Goal: Information Seeking & Learning: Understand process/instructions

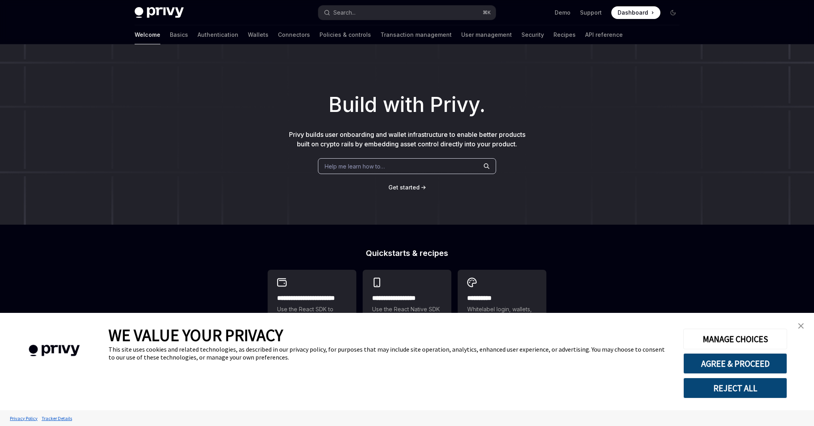
click at [803, 330] on link "close banner" at bounding box center [801, 326] width 16 height 16
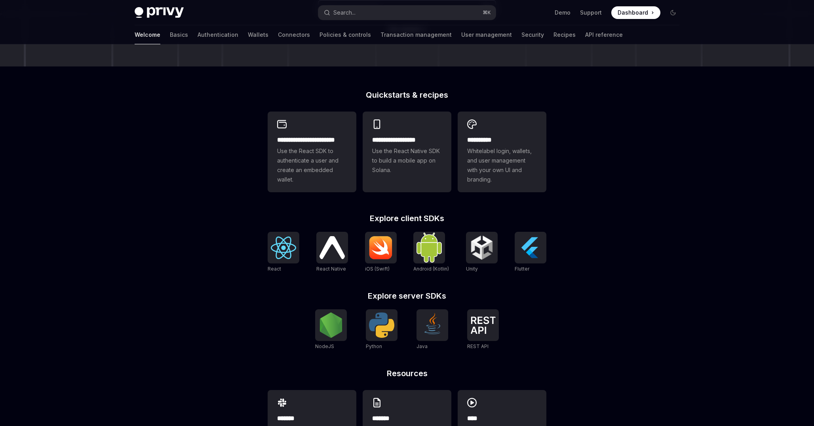
scroll to position [203, 0]
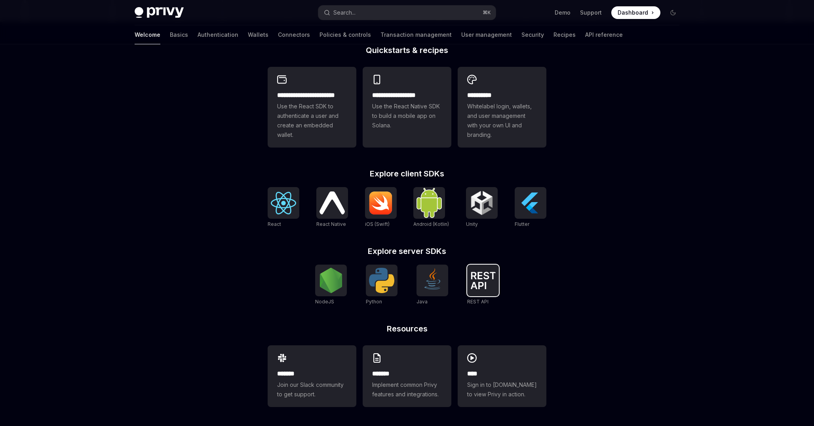
click at [489, 282] on img at bounding box center [482, 280] width 25 height 17
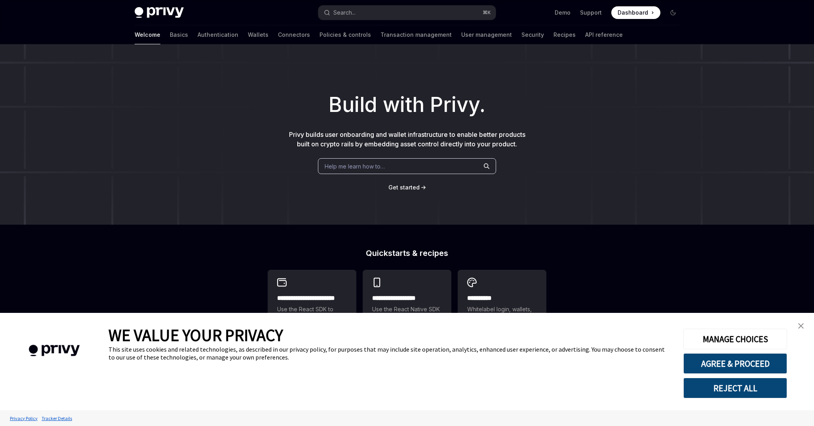
scroll to position [203, 0]
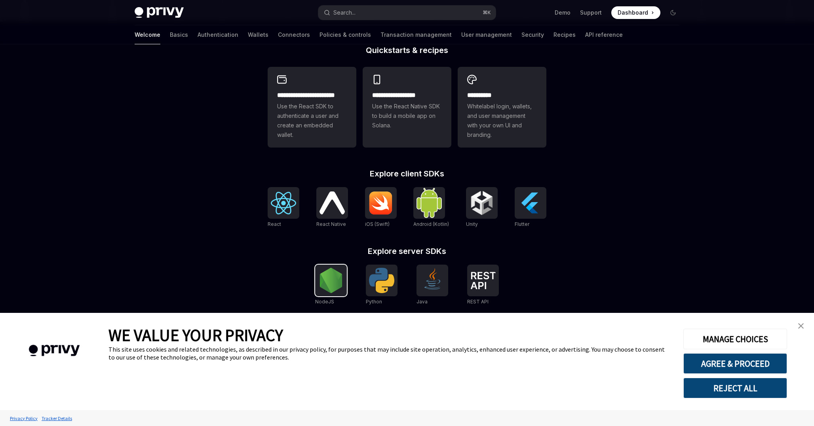
click at [336, 288] on img at bounding box center [330, 280] width 25 height 25
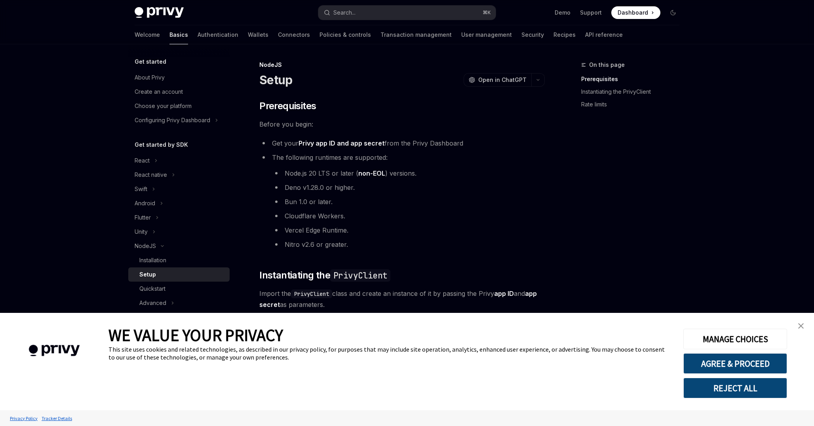
click at [801, 326] on img "close banner" at bounding box center [801, 326] width 6 height 6
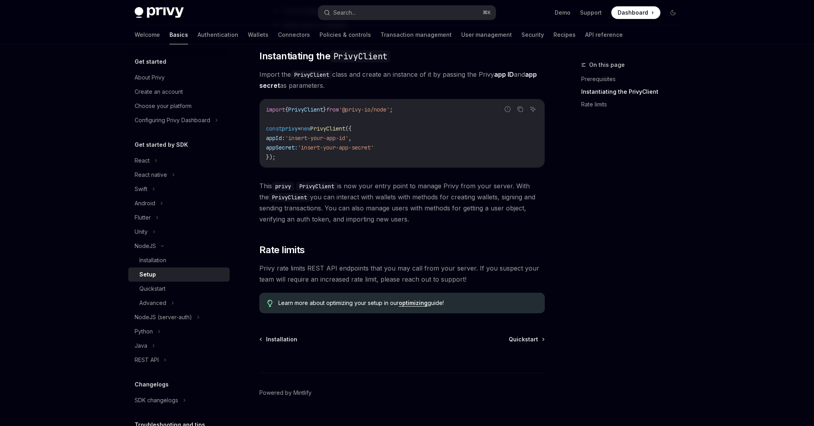
scroll to position [234, 0]
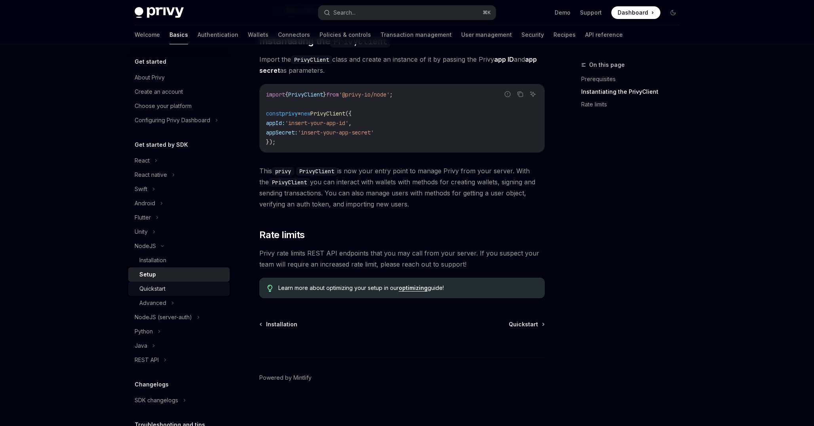
click at [166, 288] on div "Quickstart" at bounding box center [181, 288] width 85 height 9
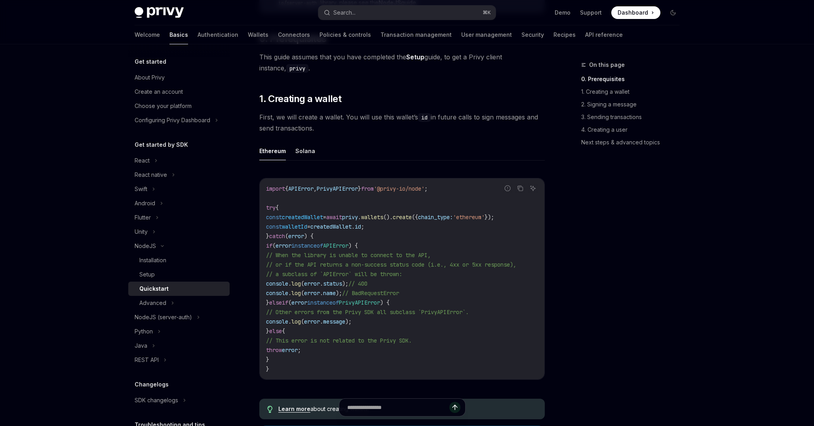
scroll to position [139, 0]
drag, startPoint x: 402, startPoint y: 191, endPoint x: 448, endPoint y: 192, distance: 46.3
click at [424, 192] on span "'@privy-io/node'" at bounding box center [399, 190] width 51 height 7
copy span "@privy-io/node"
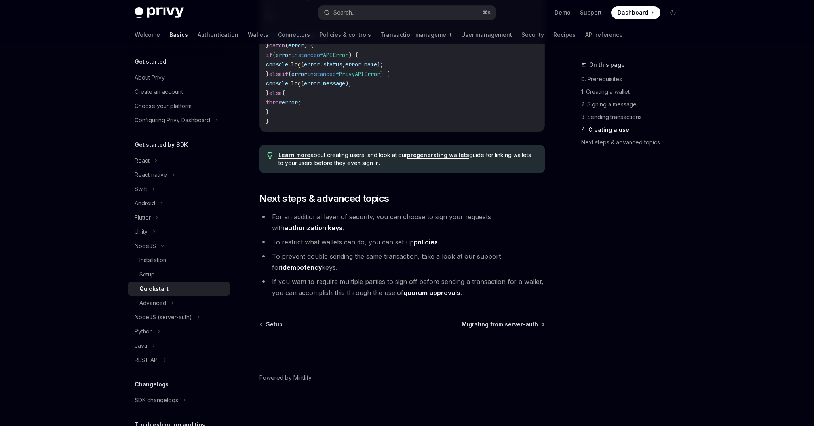
scroll to position [1556, 0]
click at [172, 303] on icon at bounding box center [172, 302] width 3 height 9
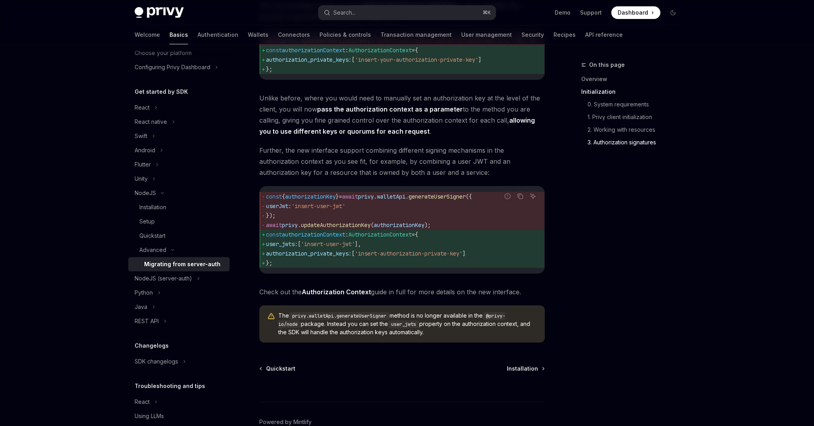
scroll to position [972, 0]
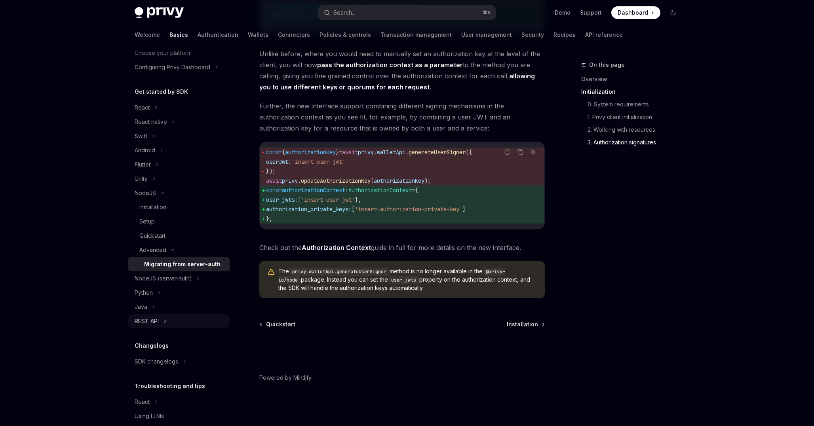
click at [164, 321] on icon at bounding box center [164, 321] width 3 height 9
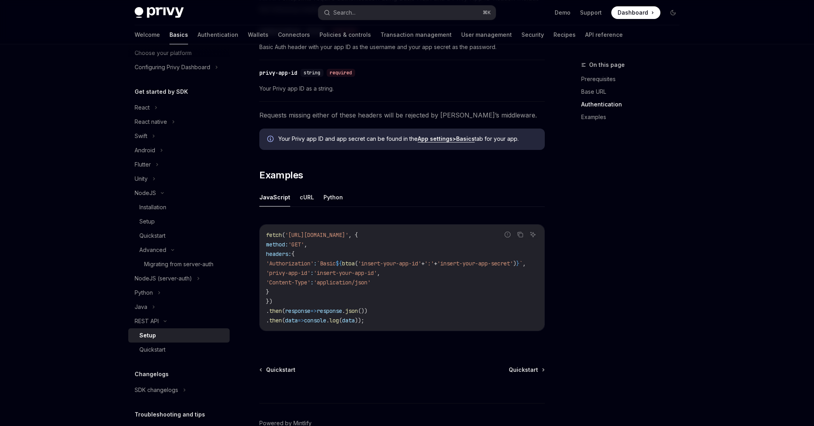
scroll to position [337, 0]
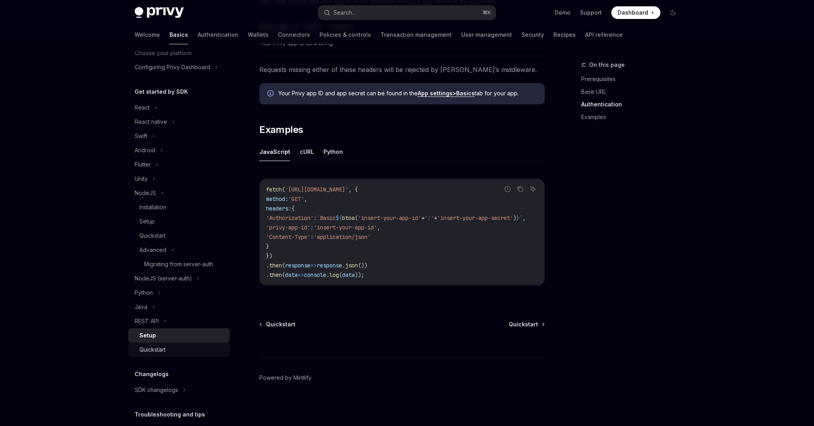
click at [153, 346] on div "Quickstart" at bounding box center [152, 349] width 26 height 9
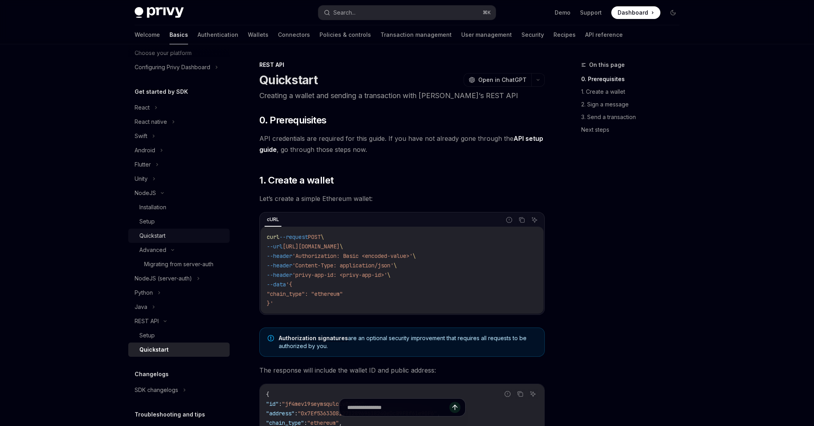
click at [169, 239] on div "Quickstart" at bounding box center [181, 235] width 85 height 9
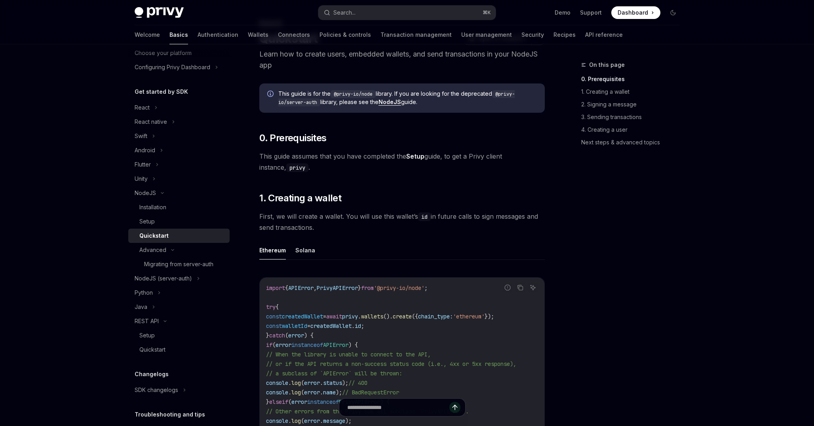
scroll to position [55, 0]
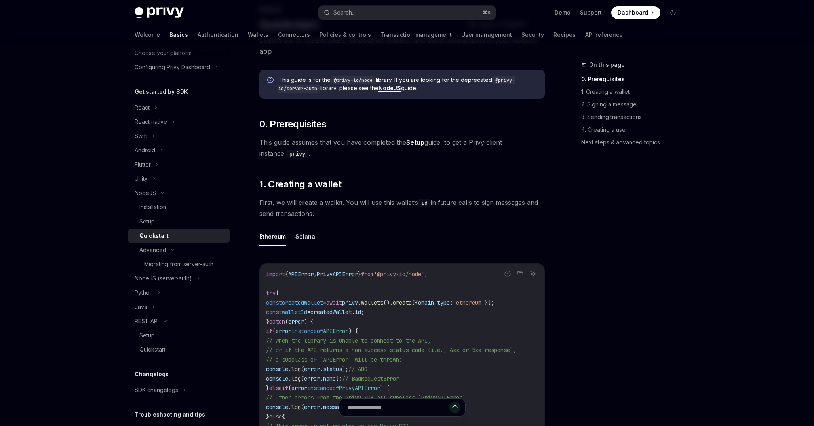
click at [403, 275] on span "'@privy-io/node'" at bounding box center [399, 274] width 51 height 7
copy code "import { APIError , PrivyAPIError } from '@privy-io/node' ;"
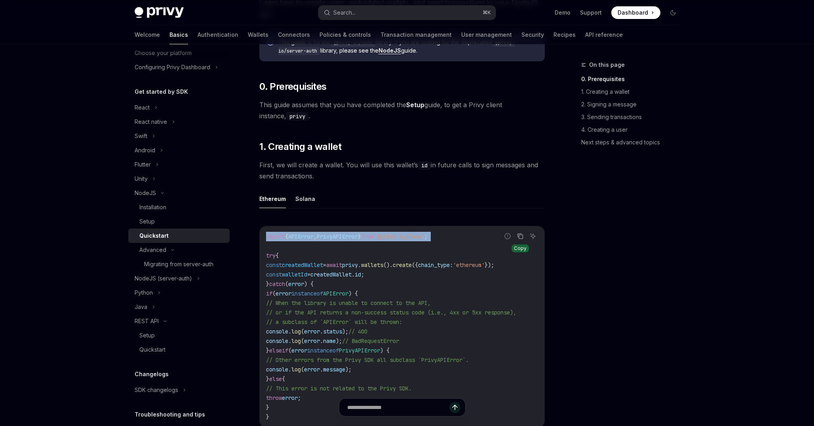
click at [519, 236] on icon "Copy the contents from the code block" at bounding box center [521, 237] width 4 height 4
click at [374, 269] on code "import { APIError , PrivyAPIError } from '@privy-io/node' ; try { const created…" at bounding box center [402, 327] width 272 height 190
copy span "privy"
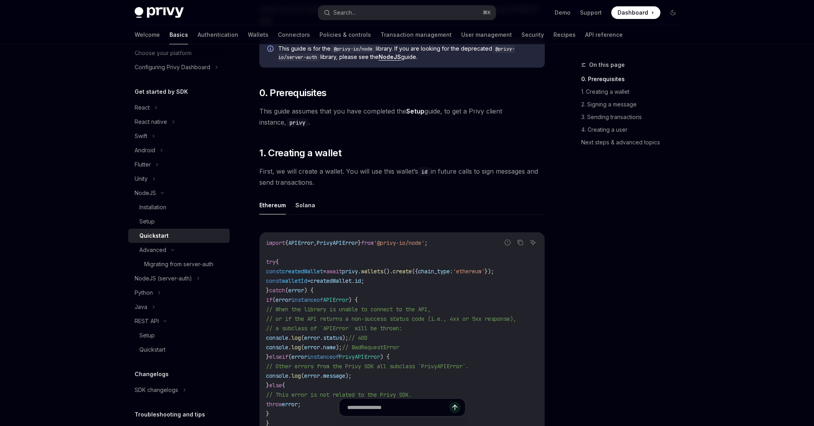
scroll to position [85, 0]
click at [173, 220] on div "Setup" at bounding box center [181, 221] width 85 height 9
type textarea "*"
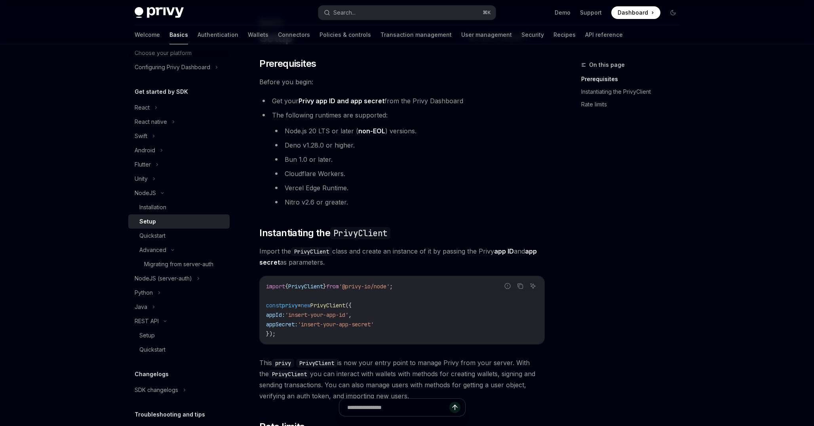
scroll to position [53, 0]
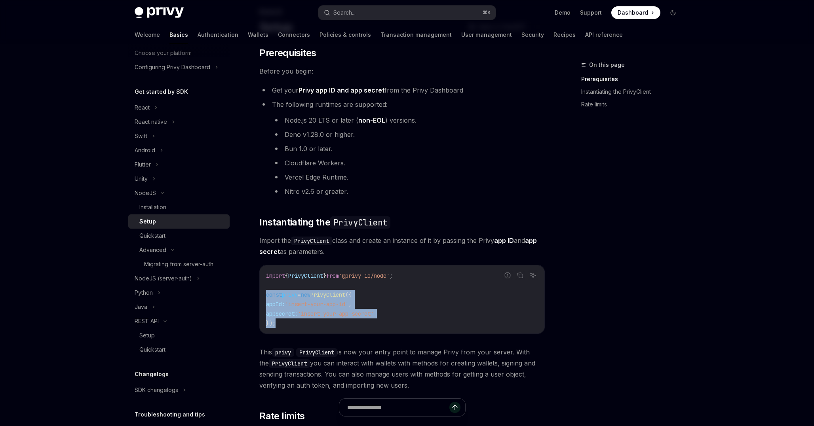
drag, startPoint x: 290, startPoint y: 326, endPoint x: 260, endPoint y: 296, distance: 42.3
click at [260, 296] on div "import { PrivyClient } from '@privy-io/node' ; const privy = new PrivyClient ({…" at bounding box center [402, 300] width 285 height 68
copy code "const privy = new PrivyClient ({ appId: 'insert-your-app-id' , appSecret: 'inse…"
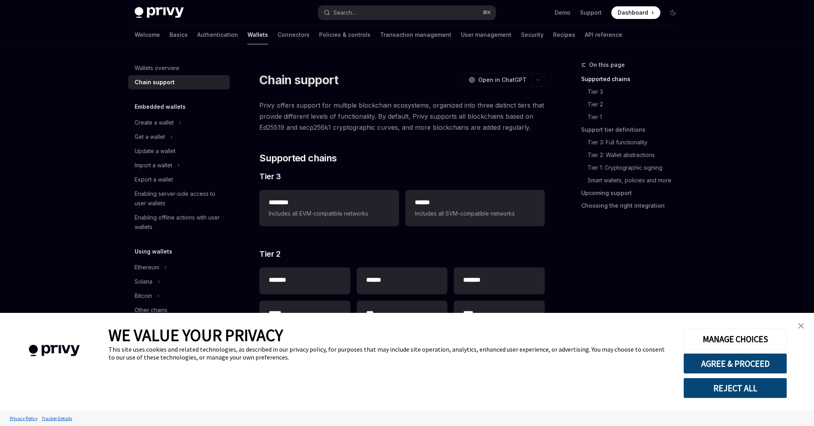
click at [801, 328] on img "close banner" at bounding box center [801, 326] width 6 height 6
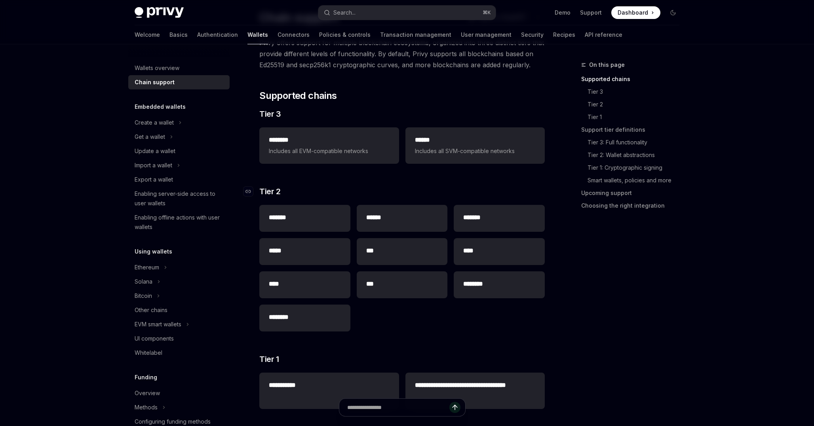
scroll to position [60, 0]
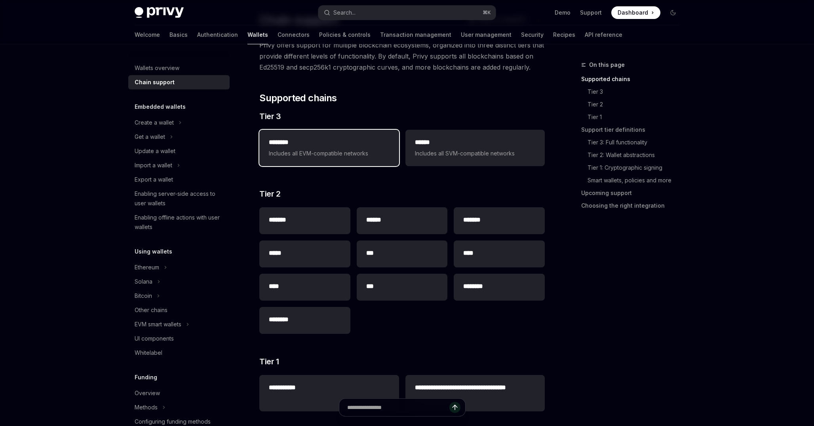
click at [318, 153] on span "Includes all EVM-compatible networks" at bounding box center [329, 153] width 120 height 9
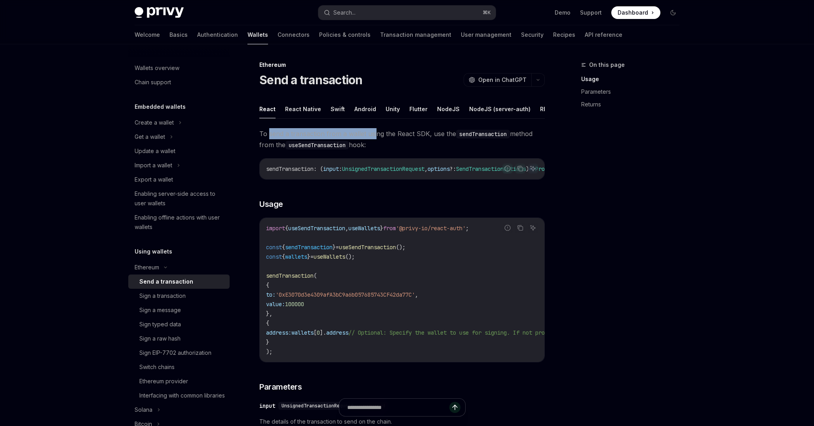
drag, startPoint x: 268, startPoint y: 132, endPoint x: 375, endPoint y: 135, distance: 107.7
click at [375, 136] on span "To send a transaction from a wallet using the React SDK, use the sendTransactio…" at bounding box center [401, 139] width 285 height 22
drag, startPoint x: 383, startPoint y: 135, endPoint x: 410, endPoint y: 135, distance: 27.7
click at [411, 135] on span "To send a transaction from a wallet using the React SDK, use the sendTransactio…" at bounding box center [401, 139] width 285 height 22
click at [421, 134] on span "To send a transaction from a wallet using the React SDK, use the sendTransactio…" at bounding box center [401, 139] width 285 height 22
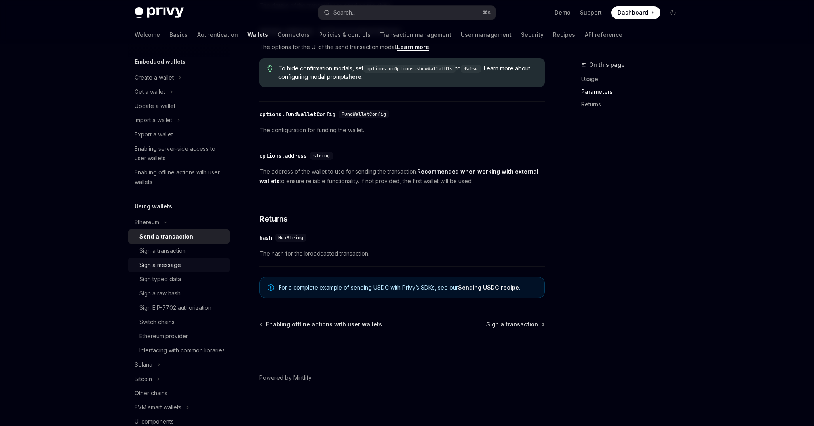
scroll to position [49, 0]
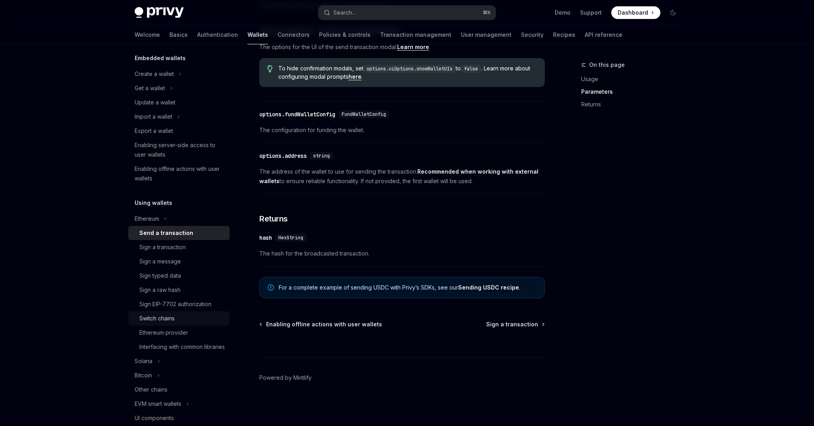
click at [176, 317] on div "Switch chains" at bounding box center [181, 318] width 85 height 9
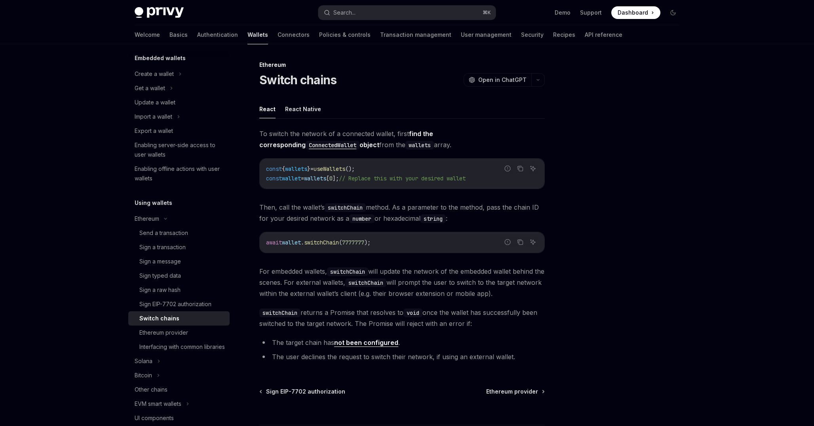
drag, startPoint x: 281, startPoint y: 208, endPoint x: 328, endPoint y: 206, distance: 46.7
click at [327, 206] on span "Then, call the wallet’s switchChain method. As a parameter to the method, pass …" at bounding box center [401, 213] width 285 height 22
click at [345, 204] on code "switchChain" at bounding box center [345, 207] width 41 height 9
drag, startPoint x: 406, startPoint y: 198, endPoint x: 443, endPoint y: 198, distance: 37.2
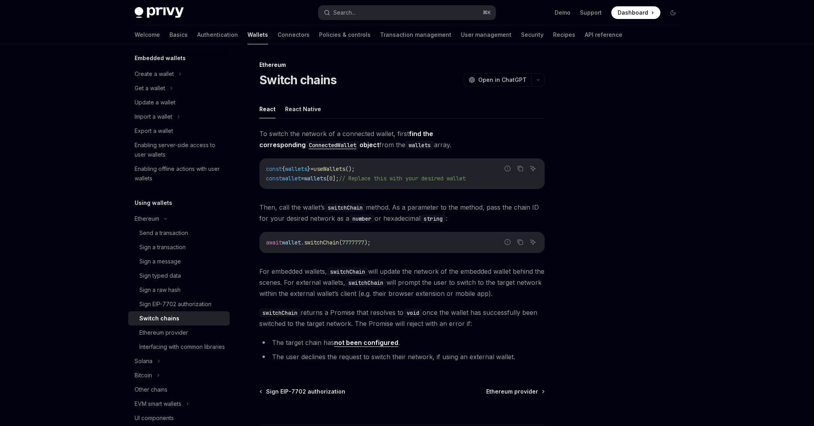
click at [443, 198] on div "To switch the network of a connected wallet, first find the corresponding Conne…" at bounding box center [401, 246] width 285 height 237
click at [460, 206] on span "Then, call the wallet’s switchChain method. As a parameter to the method, pass …" at bounding box center [401, 213] width 285 height 22
drag, startPoint x: 268, startPoint y: 214, endPoint x: 325, endPoint y: 213, distance: 56.6
click at [325, 213] on span "Then, call the wallet’s switchChain method. As a parameter to the method, pass …" at bounding box center [401, 213] width 285 height 22
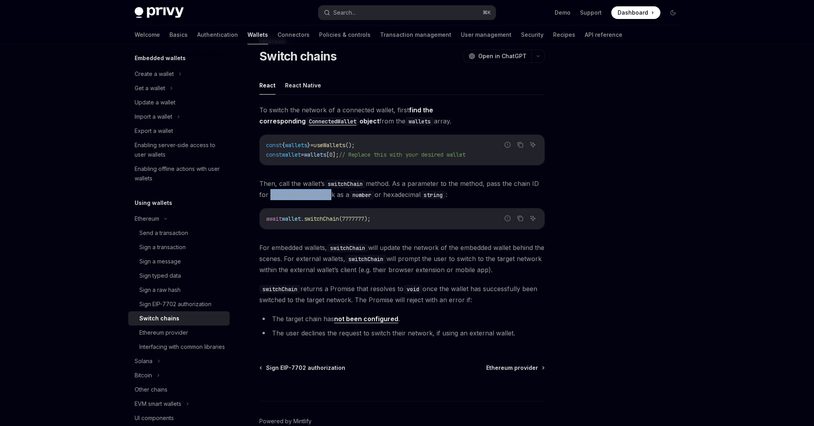
scroll to position [25, 0]
drag, startPoint x: 273, startPoint y: 239, endPoint x: 300, endPoint y: 239, distance: 27.3
click at [288, 239] on div "To switch the network of a connected wallet, first find the corresponding Conne…" at bounding box center [401, 222] width 285 height 237
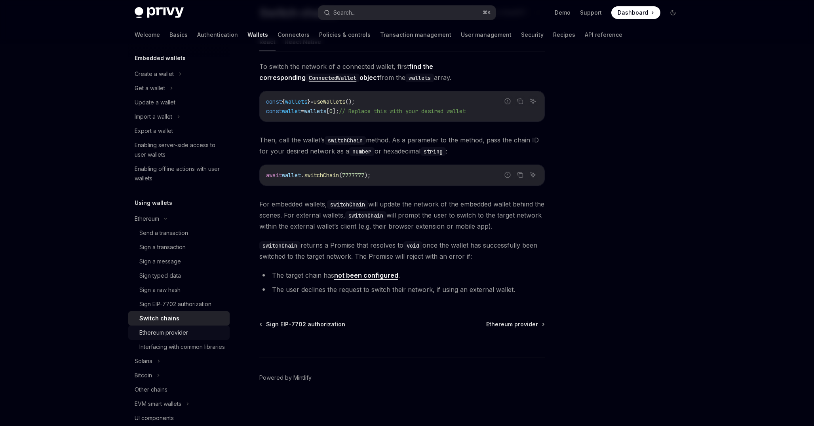
click at [194, 334] on div "Ethereum provider" at bounding box center [181, 332] width 85 height 9
type textarea "*"
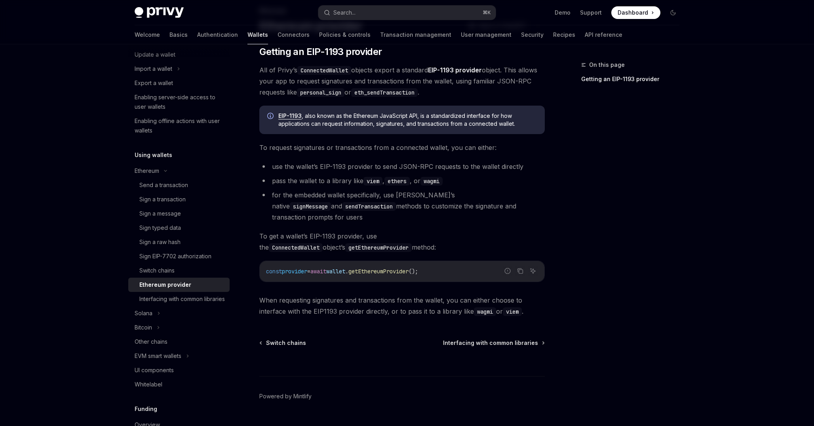
scroll to position [62, 0]
